Goal: Feedback & Contribution: Submit feedback/report problem

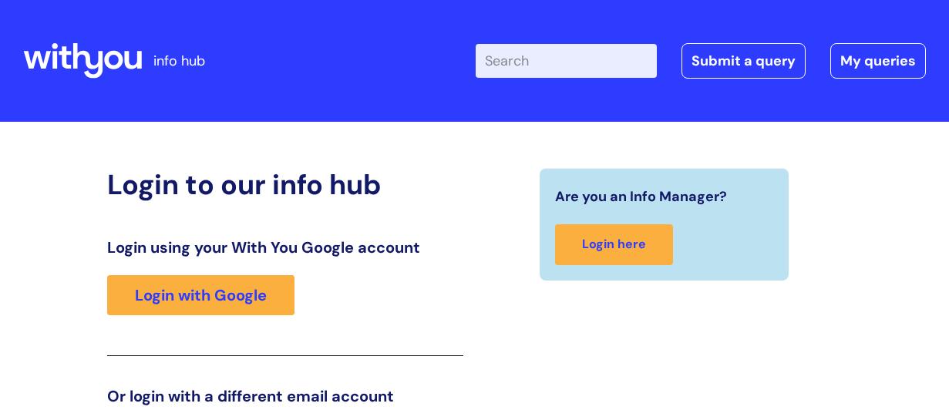
scroll to position [242, 0]
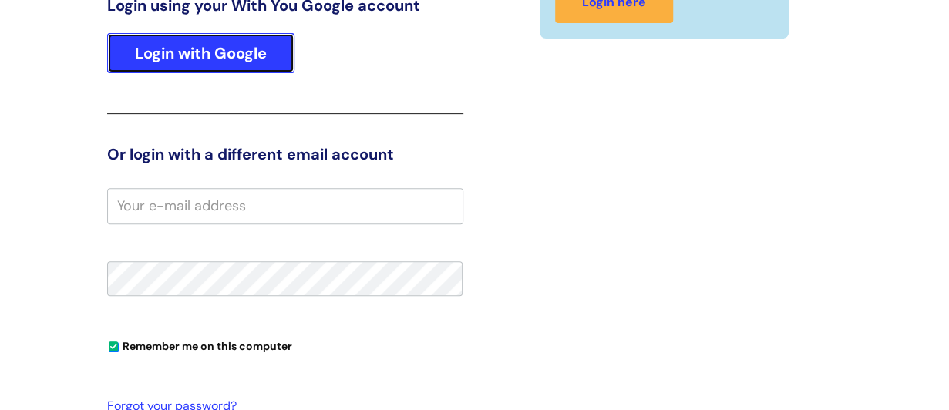
click at [213, 49] on link "Login with Google" at bounding box center [200, 53] width 187 height 40
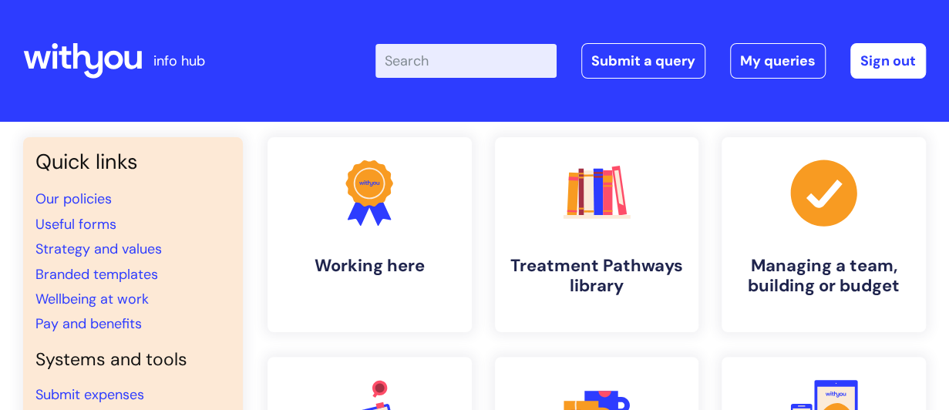
click at [420, 71] on input "Enter your search term here..." at bounding box center [466, 61] width 181 height 34
type input "alerts"
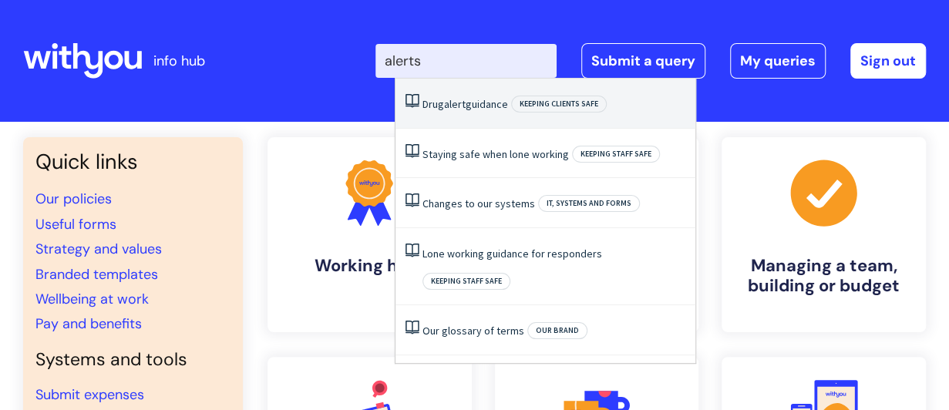
click at [461, 105] on span "alert" at bounding box center [455, 104] width 22 height 14
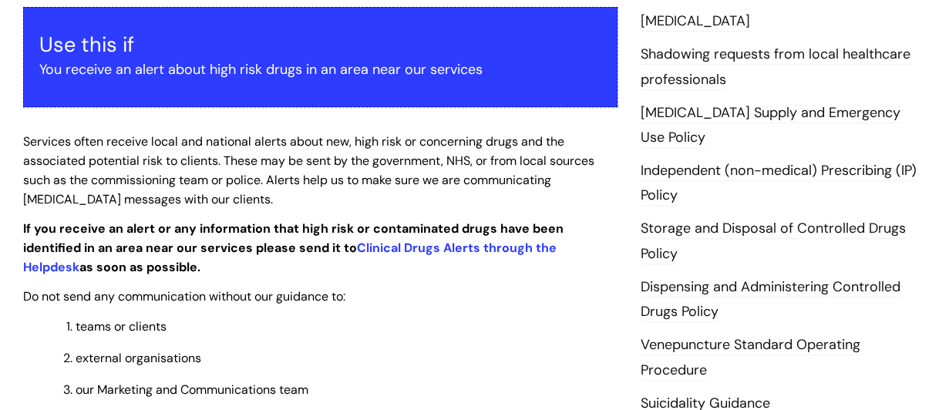
scroll to position [309, 0]
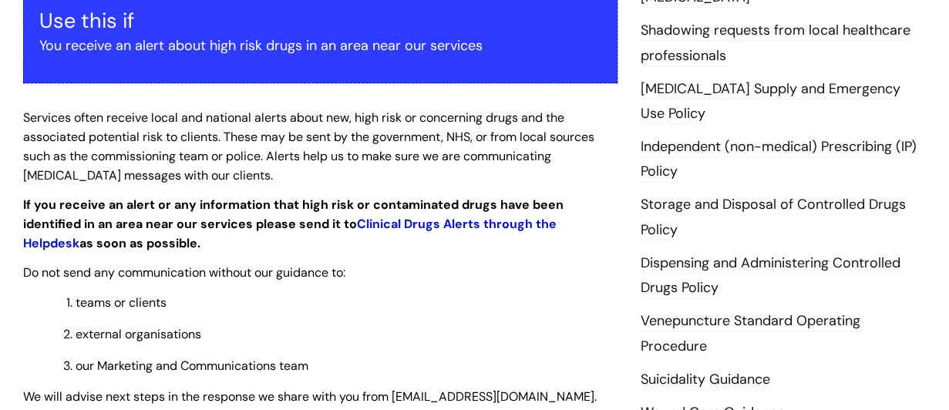
click at [343, 224] on link "Clinical Drugs Alerts through the Helpdesk" at bounding box center [290, 233] width 534 height 35
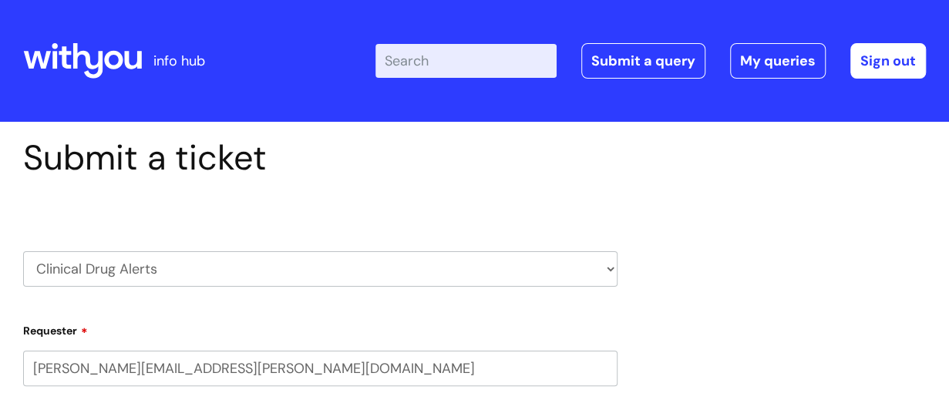
select select "80004157231"
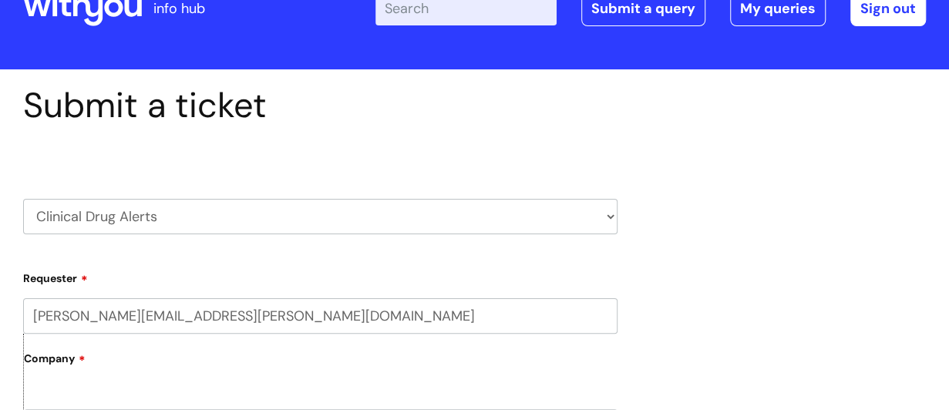
scroll to position [77, 0]
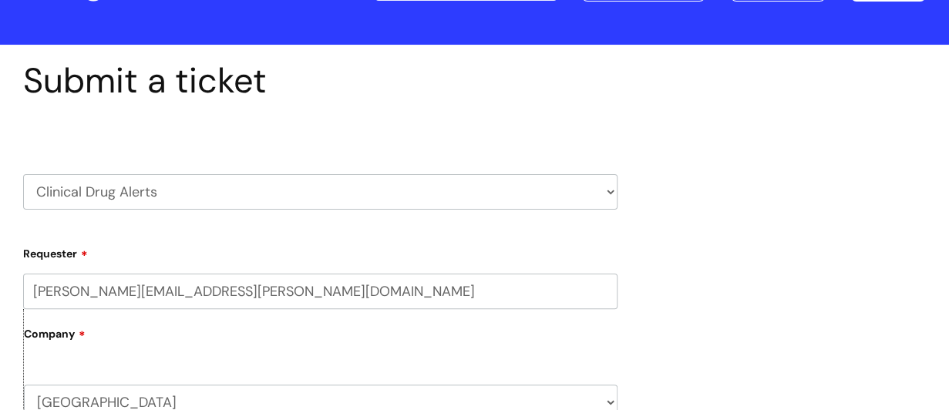
click at [611, 191] on select "HR / People IT and Support Clinical Drug Alerts Finance Accounts Data Support T…" at bounding box center [320, 191] width 595 height 35
click at [23, 174] on select "HR / People IT and Support Clinical Drug Alerts Finance Accounts Data Support T…" at bounding box center [320, 191] width 595 height 35
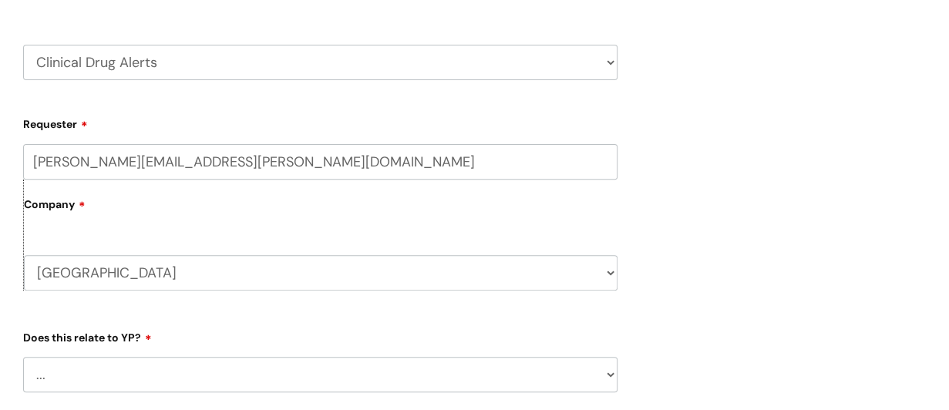
scroll to position [231, 0]
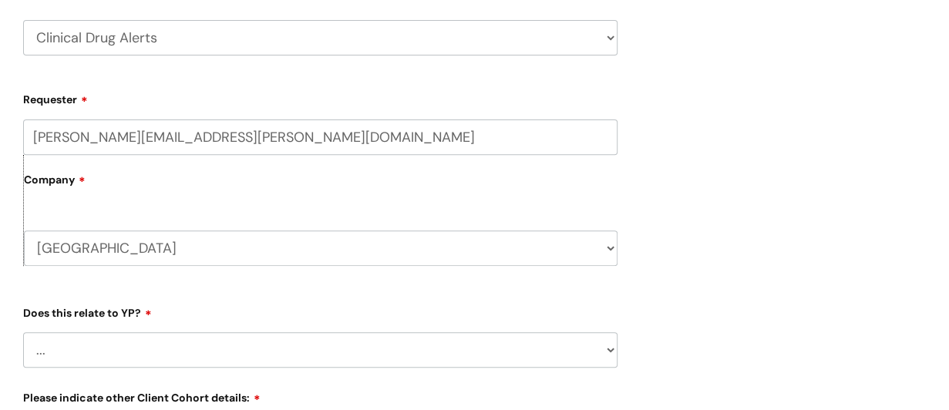
click at [159, 183] on label "Company" at bounding box center [321, 185] width 594 height 35
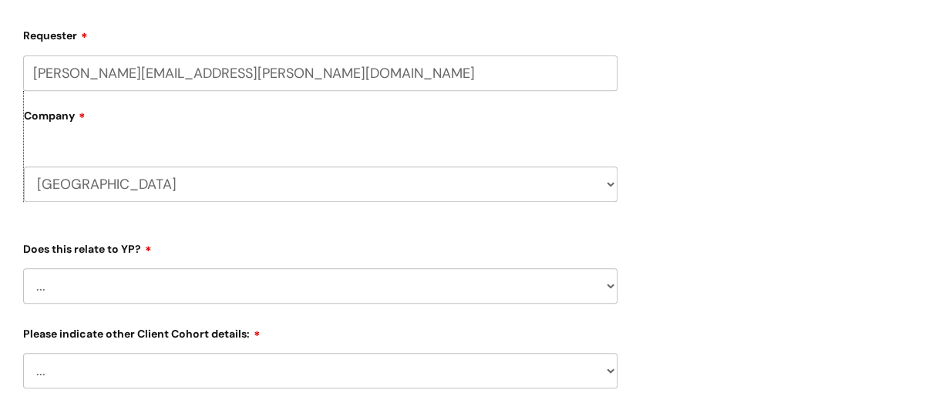
scroll to position [386, 0]
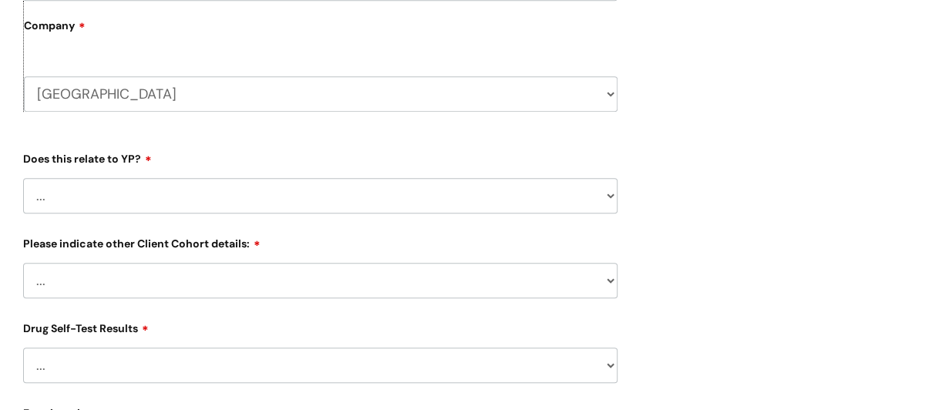
click at [608, 199] on select "... No Yes" at bounding box center [320, 195] width 595 height 35
select select "No"
click at [23, 178] on select "... No Yes" at bounding box center [320, 195] width 595 height 35
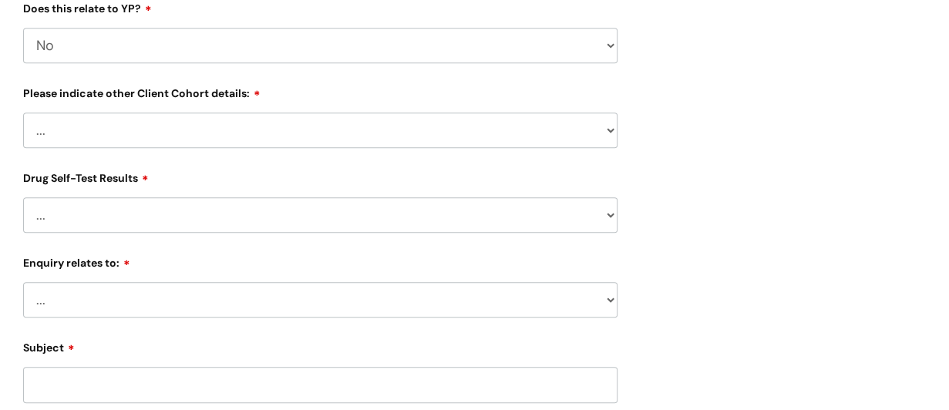
scroll to position [540, 0]
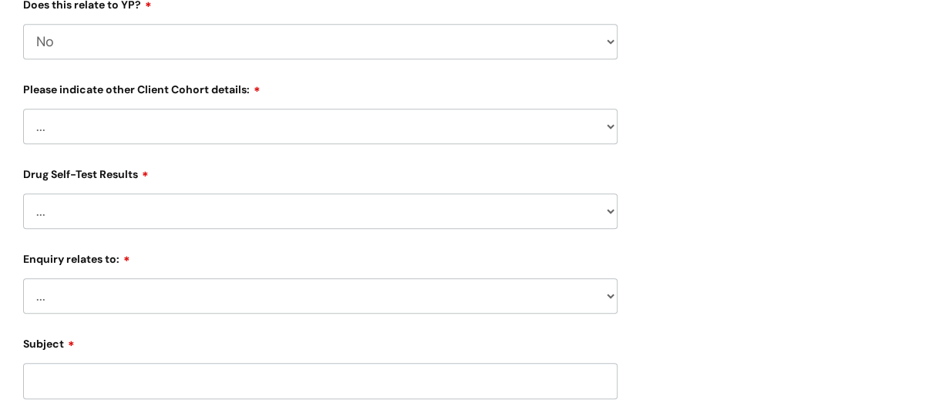
click at [612, 130] on select "... Related to Adult D&A Related to Prison/Secure Setting Related to Residentia…" at bounding box center [320, 126] width 595 height 35
select select "Related to Adult D&A"
click at [23, 110] on select "... Related to Adult D&A Related to Prison/Secure Setting Related to Residentia…" at bounding box center [320, 126] width 595 height 35
click at [609, 209] on select "... No Yes - Heroin tested Yes - Crack tested Yes - Ketamine tested Yes - Cocai…" at bounding box center [320, 211] width 595 height 35
select select "Yes - Crack tested"
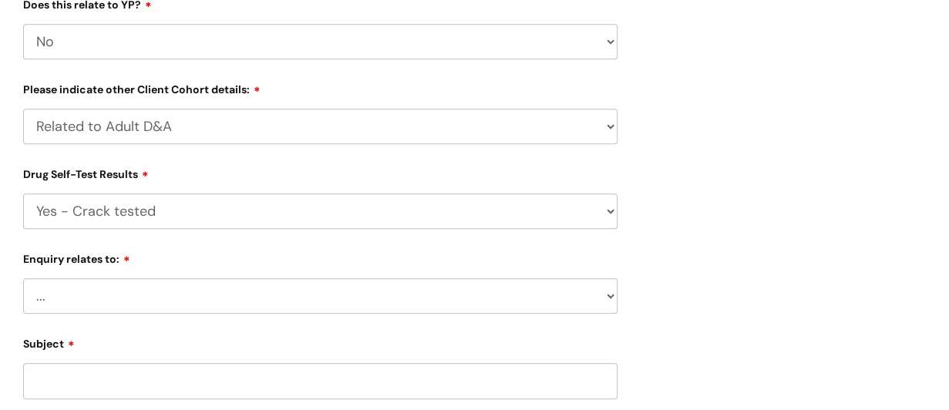
click at [23, 195] on select "... No Yes - Heroin tested Yes - Crack tested Yes - Ketamine tested Yes - Cocai…" at bounding box center [320, 211] width 595 height 35
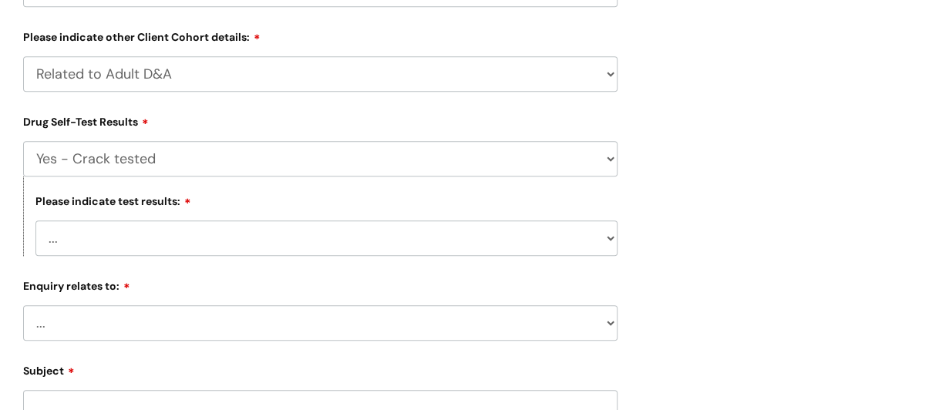
scroll to position [617, 0]
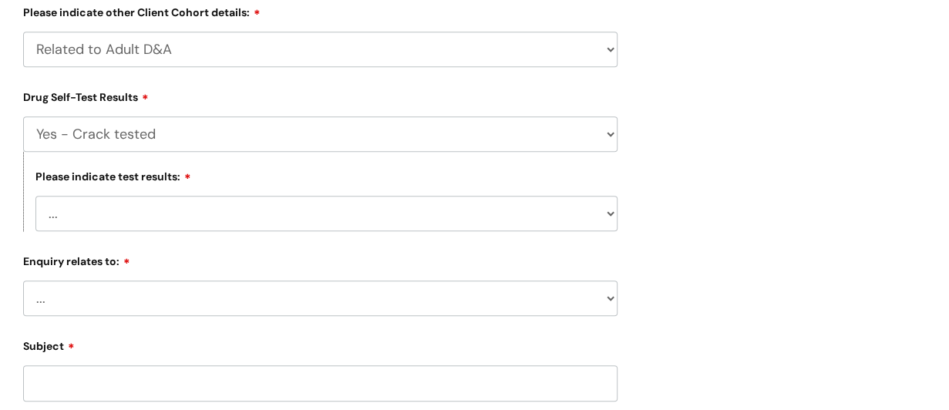
click at [620, 215] on div "Submit a ticket HR / People IT and Support Clinical Drug Alerts Finance Account…" at bounding box center [321, 131] width 618 height 1223
click at [609, 212] on select "... Negative for contaminates Positive for Fentanyl Positive for Nitazenes Posi…" at bounding box center [326, 213] width 582 height 35
select select "Positive for Nitazenes"
click at [35, 197] on select "... Negative for contaminates Positive for Fentanyl Positive for Nitazenes Posi…" at bounding box center [326, 213] width 582 height 35
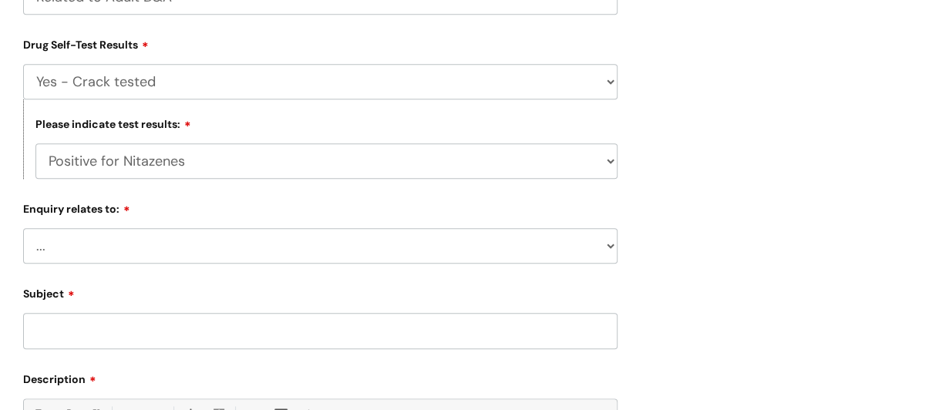
scroll to position [694, 0]
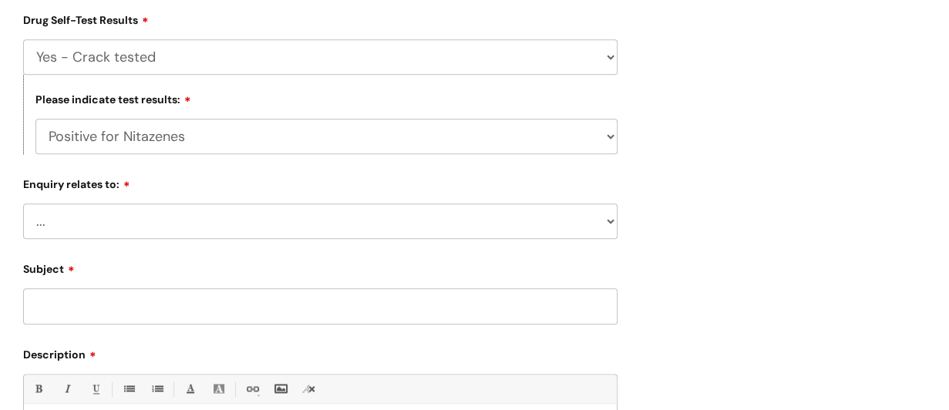
click at [612, 226] on select "... Information received from a Client Information received from Other Overdose…" at bounding box center [320, 221] width 595 height 35
select select "Information received from a Client"
click at [23, 206] on select "... Information received from a Client Information received from Other Overdose…" at bounding box center [320, 221] width 595 height 35
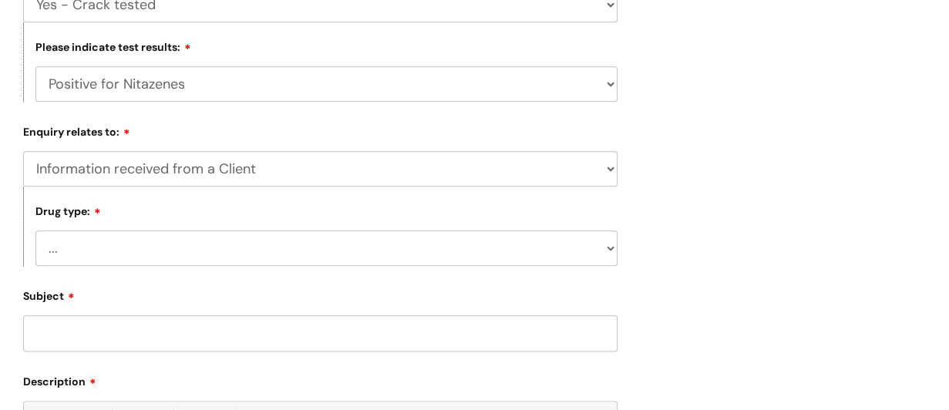
scroll to position [771, 0]
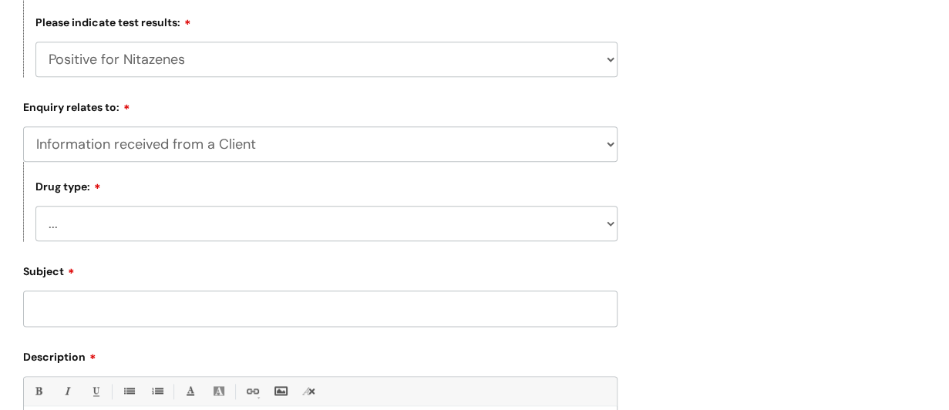
click at [609, 230] on select "... Heroin Monkey Dust Cocaine Fentanyl Oxycodone Xylazine Benzodiazepines Nita…" at bounding box center [326, 223] width 582 height 35
click at [35, 209] on select "... Heroin Monkey Dust Cocaine Fentanyl Oxycodone Xylazine Benzodiazepines Nita…" at bounding box center [326, 223] width 582 height 35
click at [605, 225] on select "... Heroin Monkey Dust Cocaine Fentanyl Oxycodone Xylazine Benzodiazepines Nita…" at bounding box center [326, 223] width 582 height 35
select select "Cocaine"
click at [35, 209] on select "... Heroin Monkey Dust Cocaine Fentanyl Oxycodone Xylazine Benzodiazepines Nita…" at bounding box center [326, 223] width 582 height 35
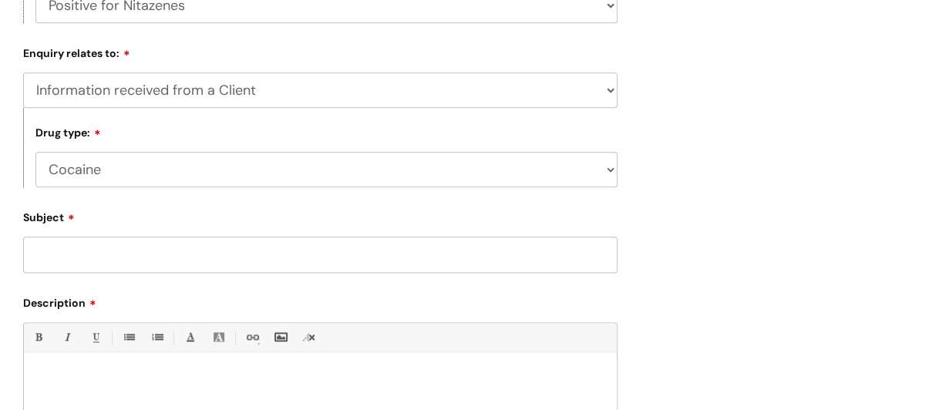
scroll to position [848, 0]
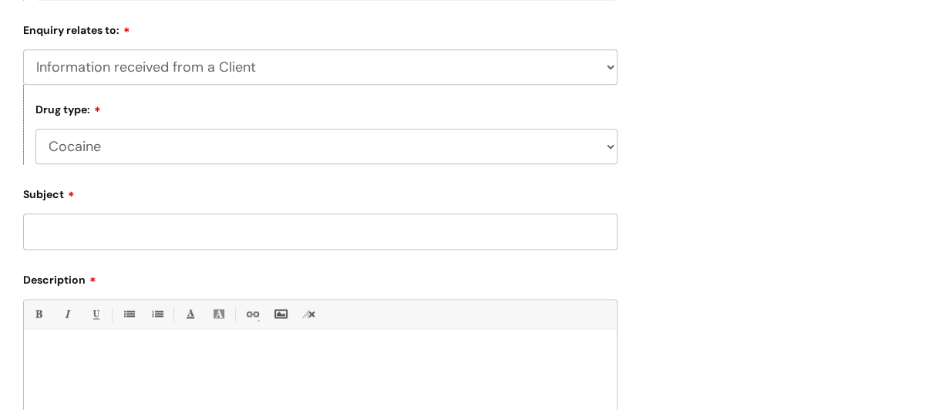
click at [210, 234] on input "Subject" at bounding box center [320, 231] width 595 height 35
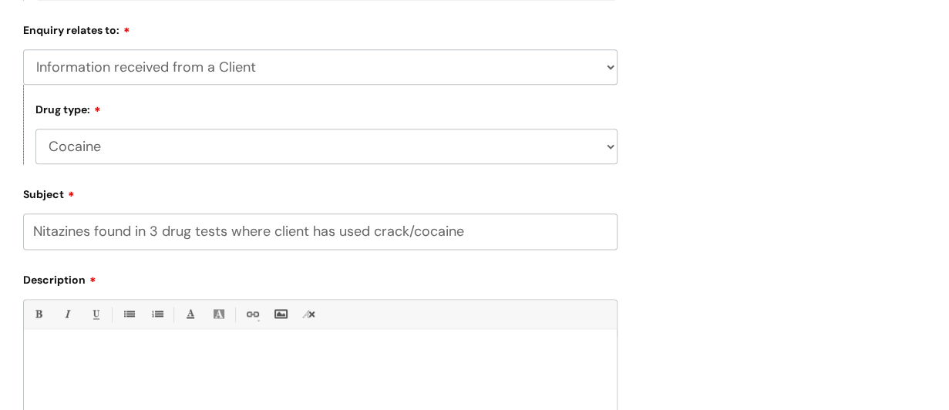
click at [105, 260] on form "Requester gill.flanagan@wearewithyou.org.uk Company North Somerset WithYou Curr…" at bounding box center [320, 17] width 595 height 1097
click at [235, 233] on input "Nitazines found in 3 drug tests where client has used crack/cocaine" at bounding box center [320, 231] width 595 height 35
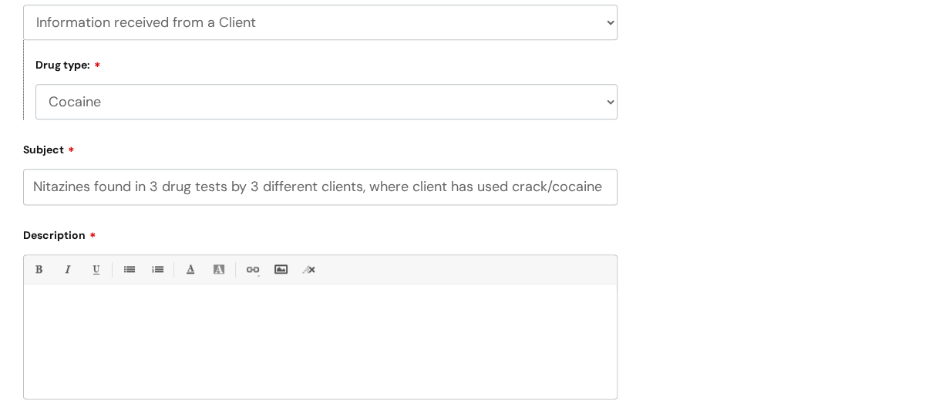
scroll to position [1003, 0]
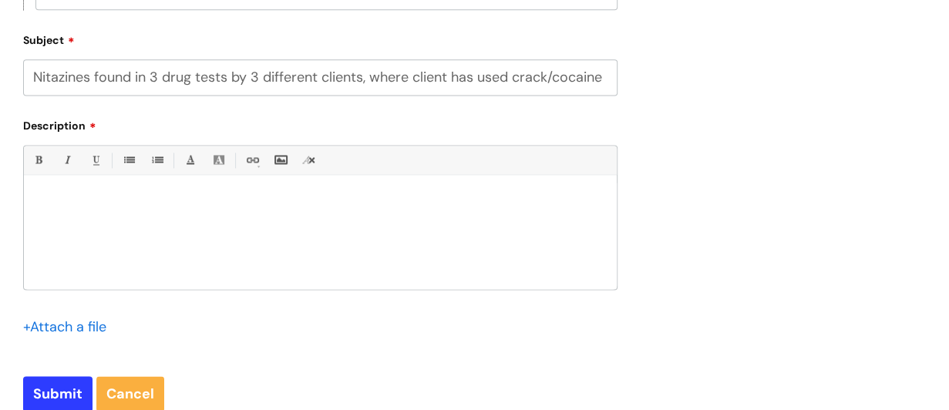
type input "Nitazines found in 3 drug tests by 3 different clients, where client has used c…"
click at [73, 192] on div at bounding box center [320, 236] width 593 height 106
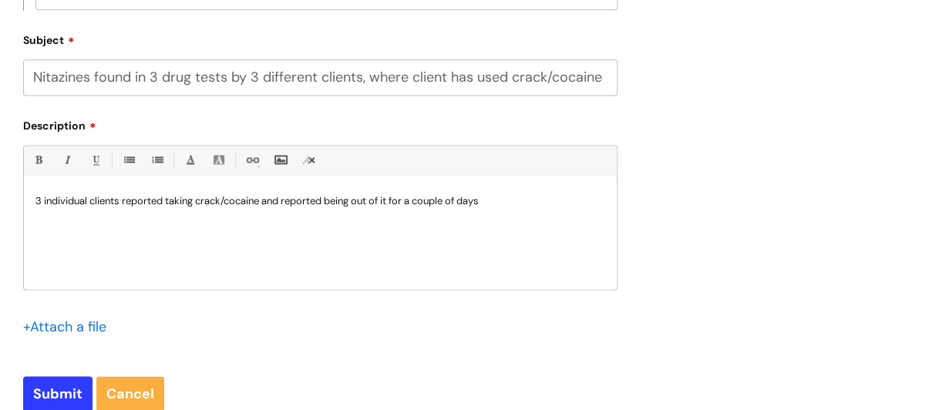
click at [507, 203] on p "3 individual clients reported taking crack/cocaine and reported being out of it…" at bounding box center [320, 201] width 570 height 14
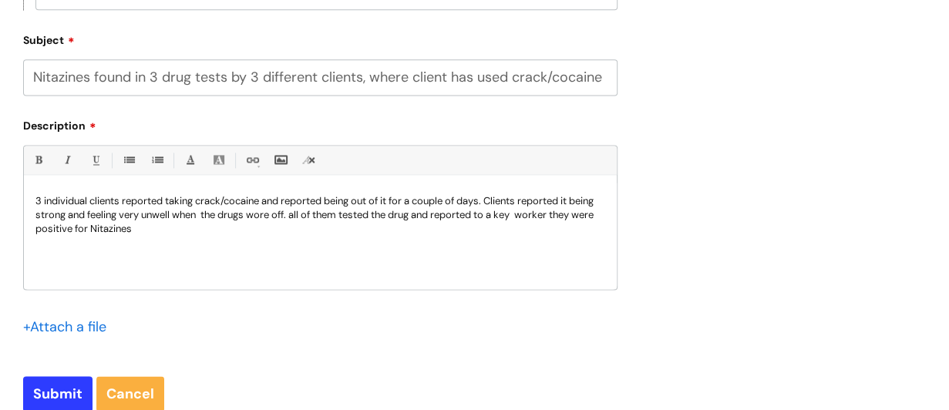
click at [42, 204] on p "3 individual clients reported taking crack/cocaine and reported being out of it…" at bounding box center [320, 215] width 570 height 42
click at [234, 215] on p "5 individual clients reported taking crack/cocaine and reported being out of it…" at bounding box center [320, 215] width 570 height 42
click at [190, 234] on p "5 individual clients reported taking crack/cocaine and reported being out of it…" at bounding box center [320, 215] width 570 height 42
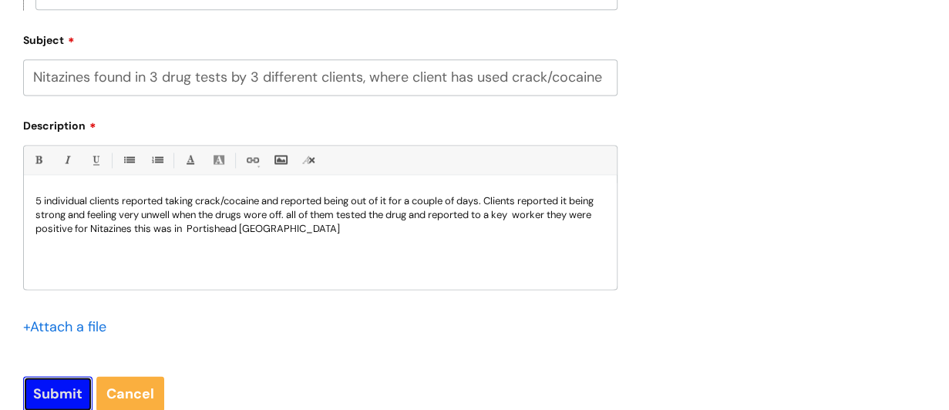
click at [62, 383] on input "Submit" at bounding box center [57, 393] width 69 height 35
type input "Please Wait..."
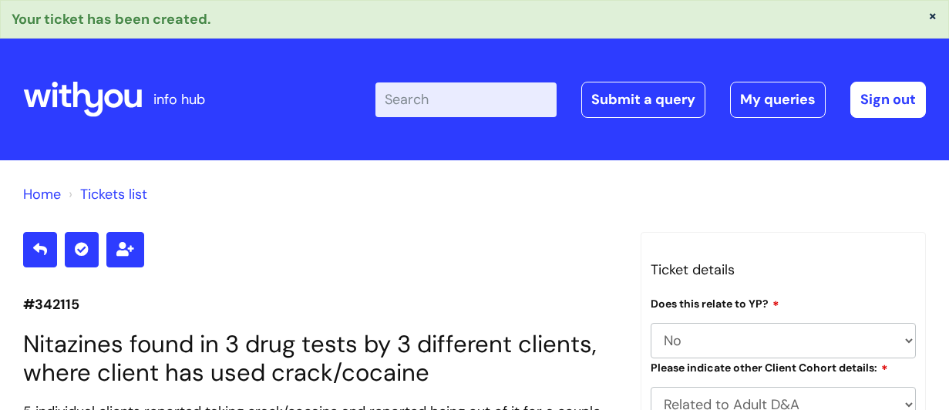
select select "Yes - Crack tested"
select select "Positive for Nitazenes"
select select "Information received from a Client"
select select "Cocaine"
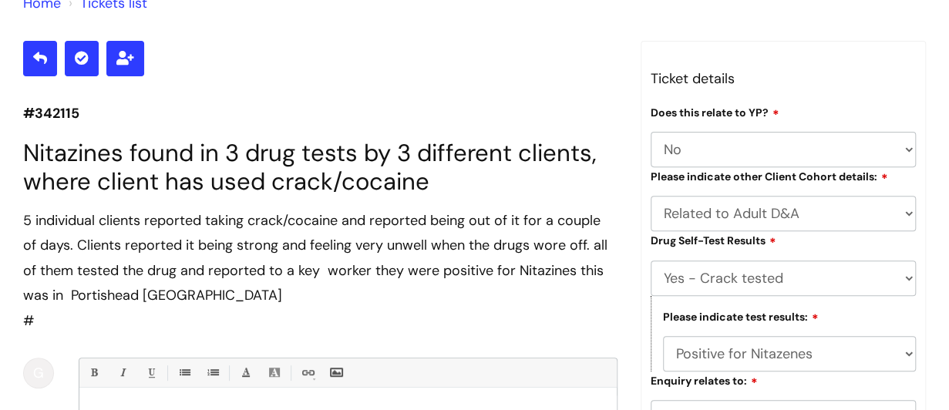
scroll to position [167, 0]
